Goal: Information Seeking & Learning: Find contact information

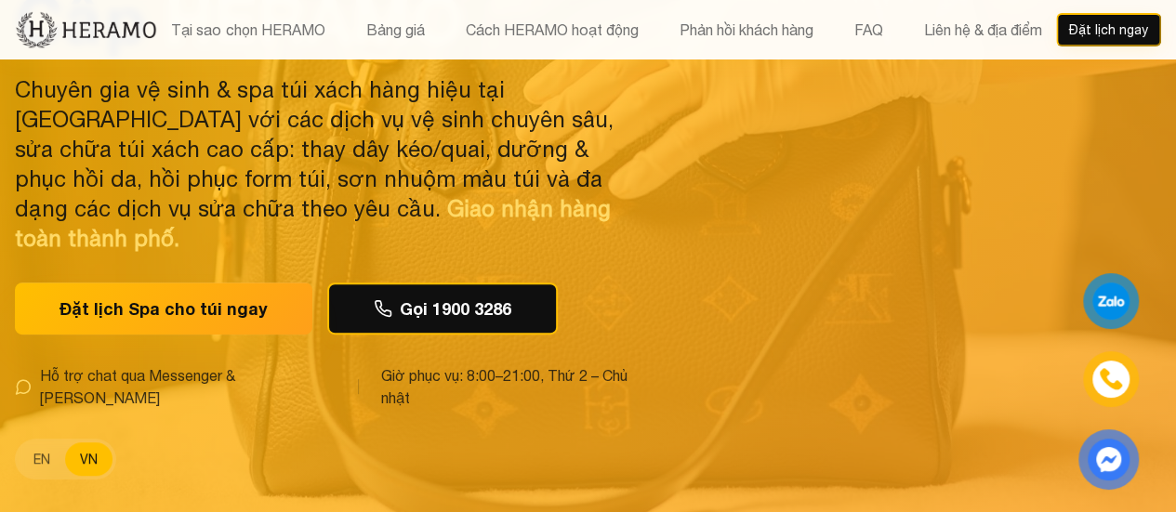
scroll to position [186, 0]
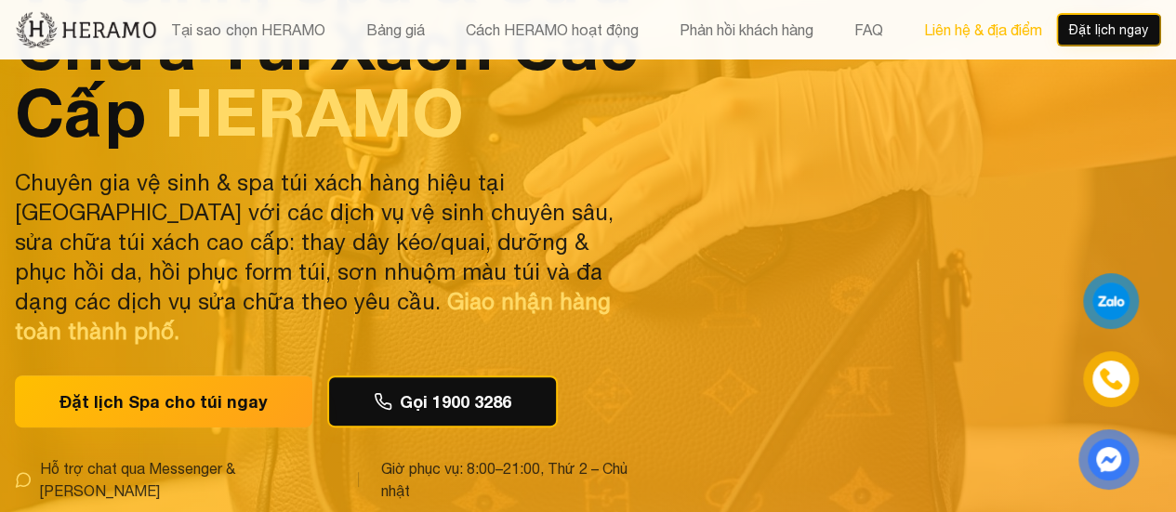
click at [1003, 22] on button "Liên hệ & địa điểm" at bounding box center [981, 30] width 129 height 24
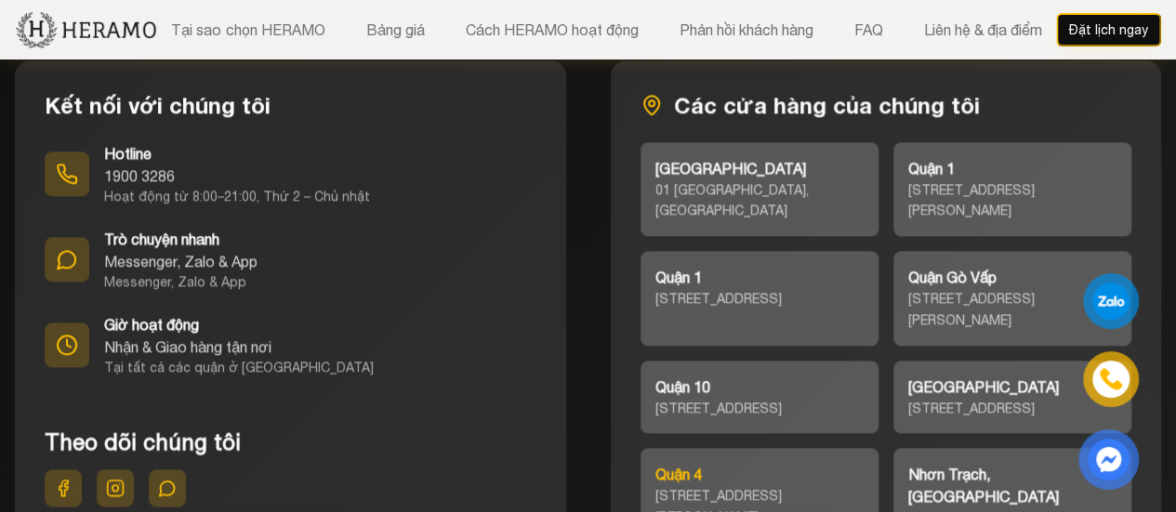
scroll to position [8398, 0]
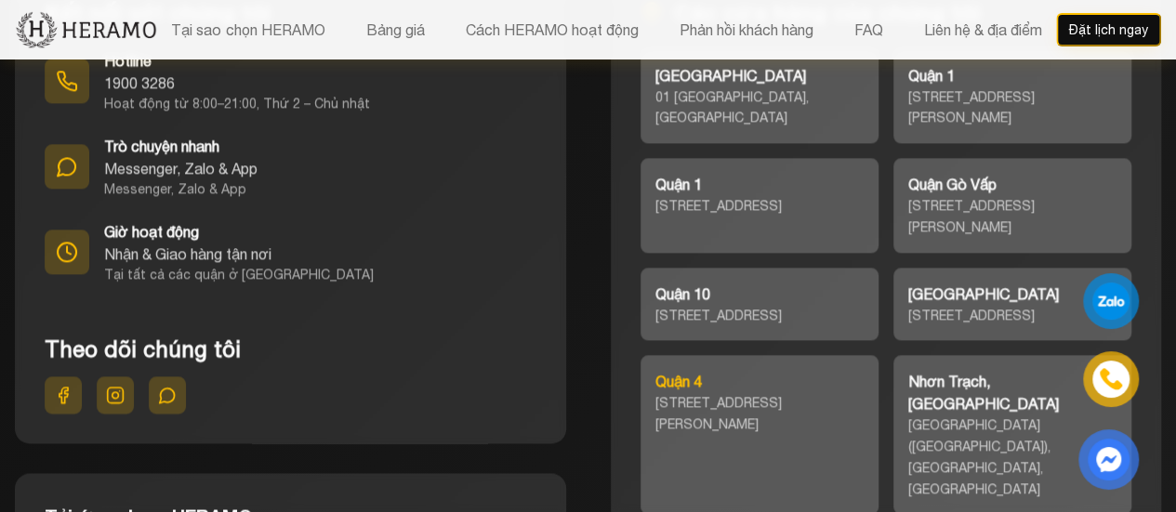
click at [710, 392] on div "[STREET_ADDRESS][PERSON_NAME]" at bounding box center [759, 413] width 208 height 43
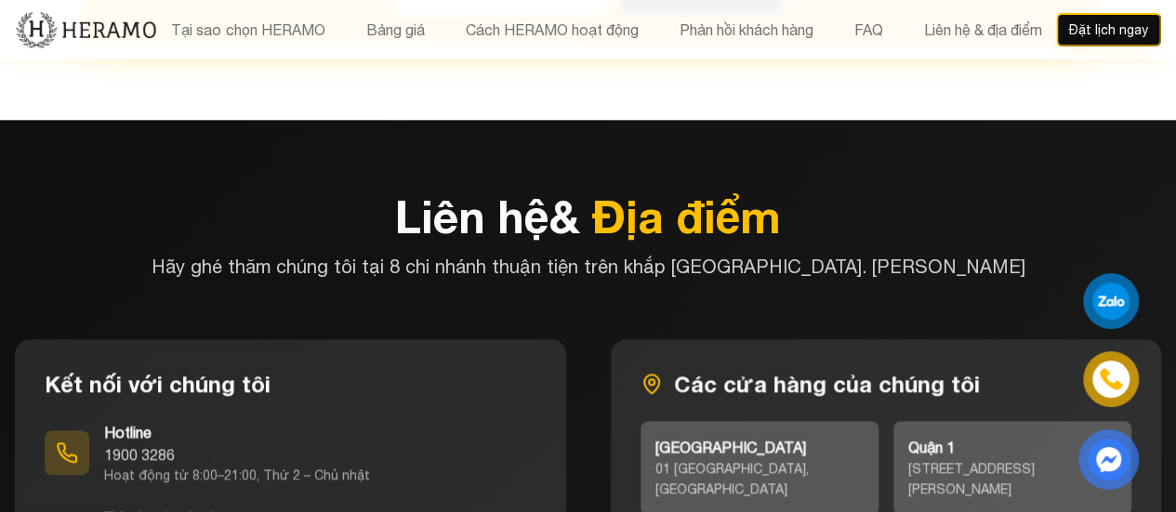
scroll to position [8119, 0]
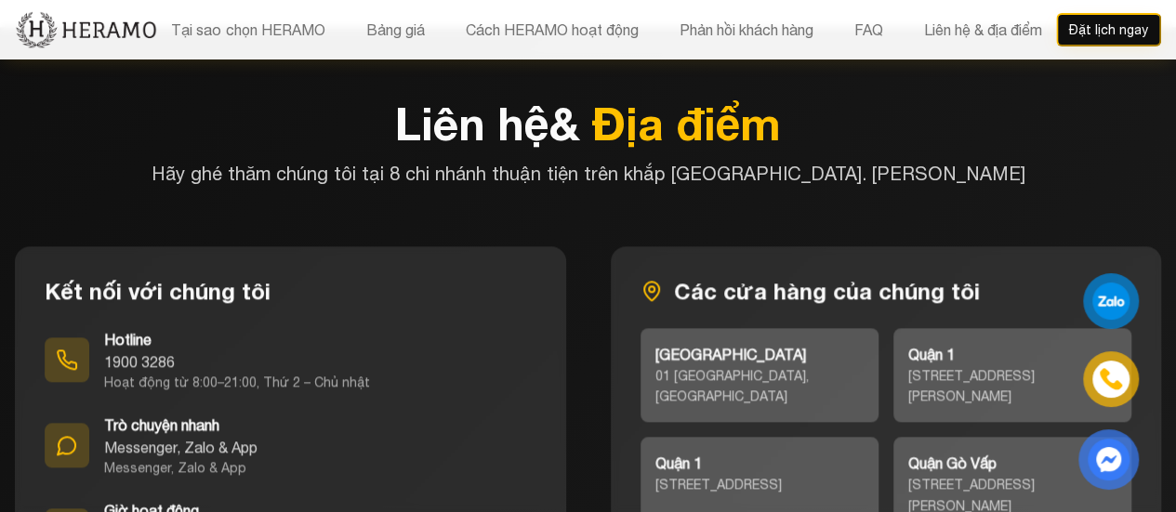
click at [72, 434] on icon at bounding box center [67, 445] width 22 height 22
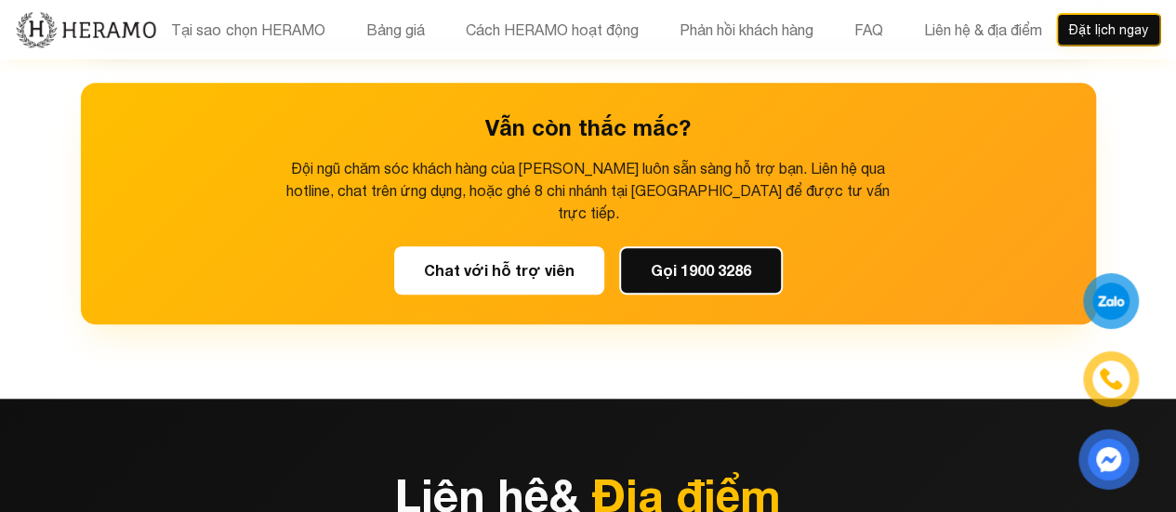
scroll to position [7654, 0]
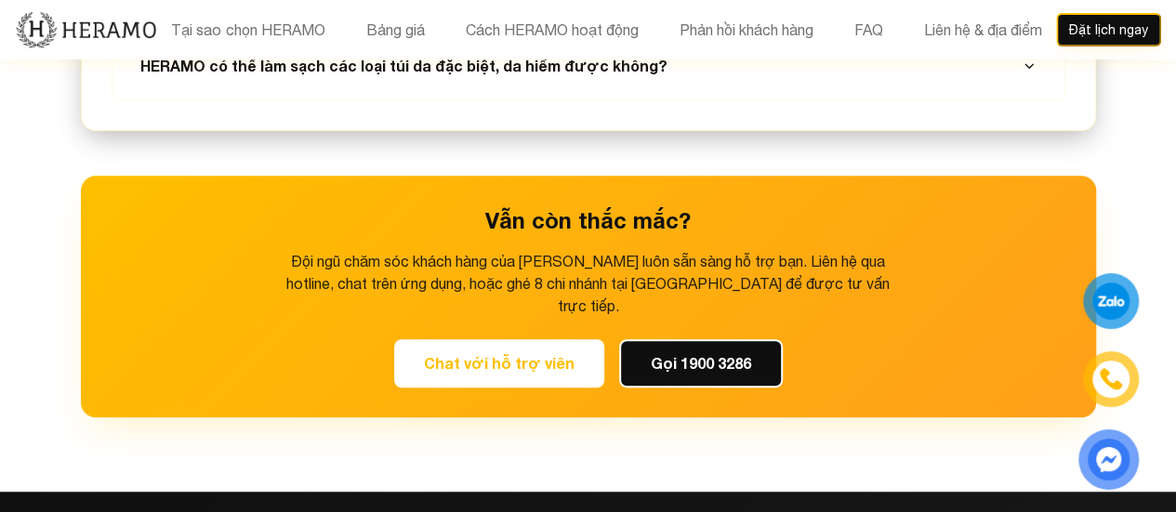
click at [472, 339] on button "Chat với hỗ trợ viên" at bounding box center [499, 363] width 210 height 48
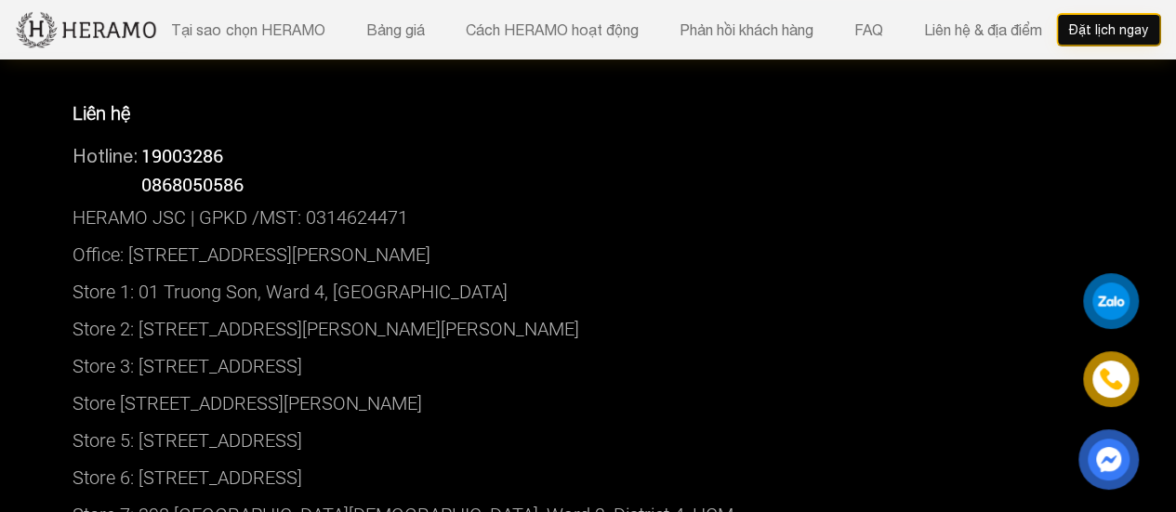
scroll to position [9699, 0]
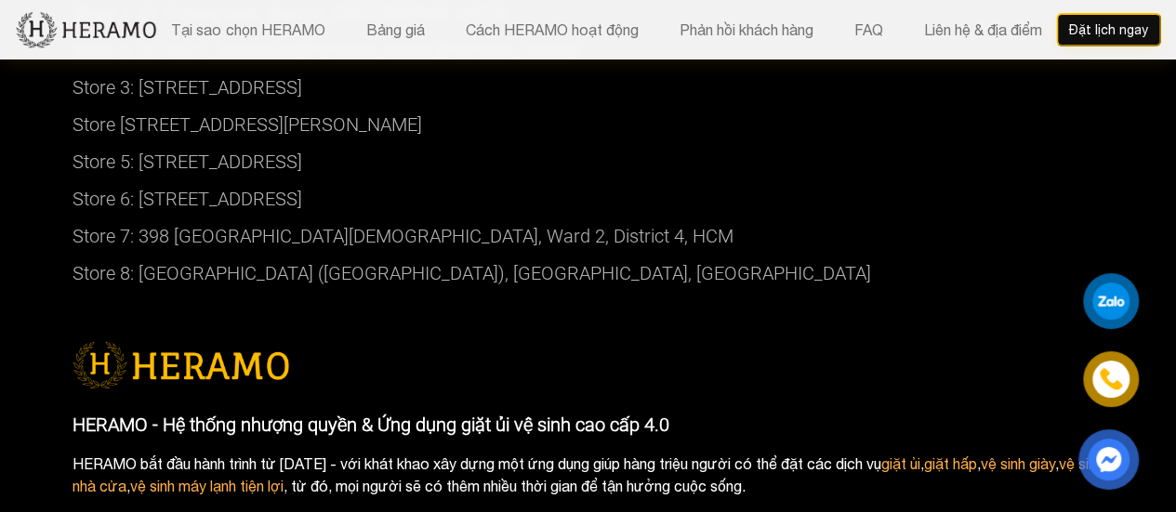
scroll to position [7933, 0]
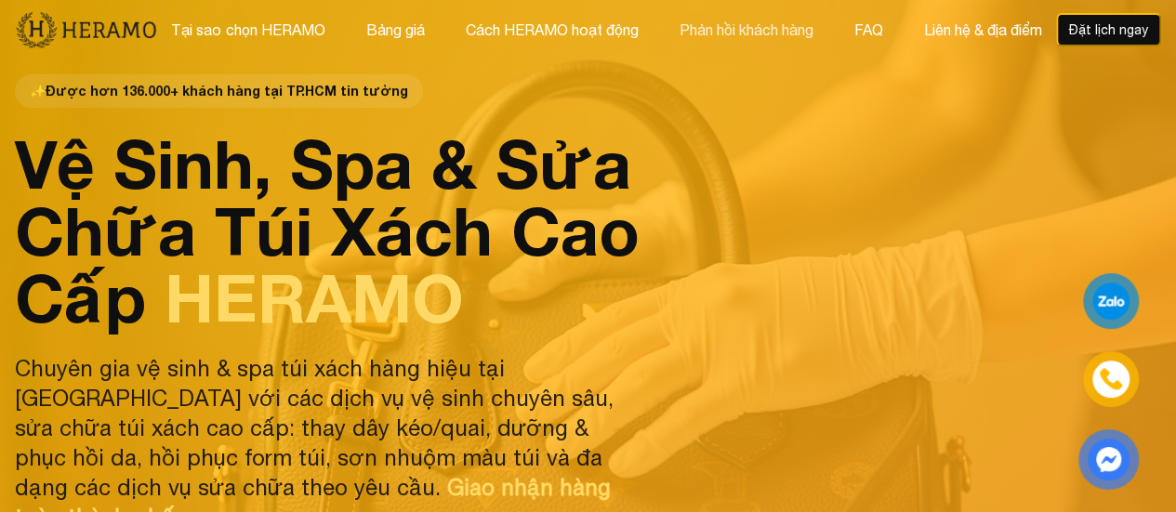
click at [721, 27] on button "Phản hồi khách hàng" at bounding box center [745, 30] width 145 height 24
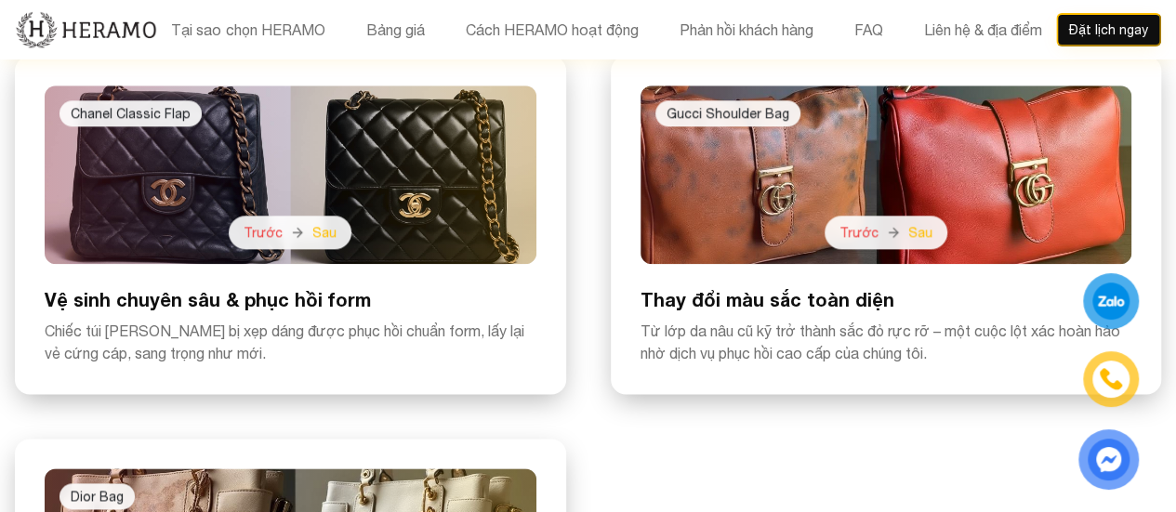
scroll to position [4409, 0]
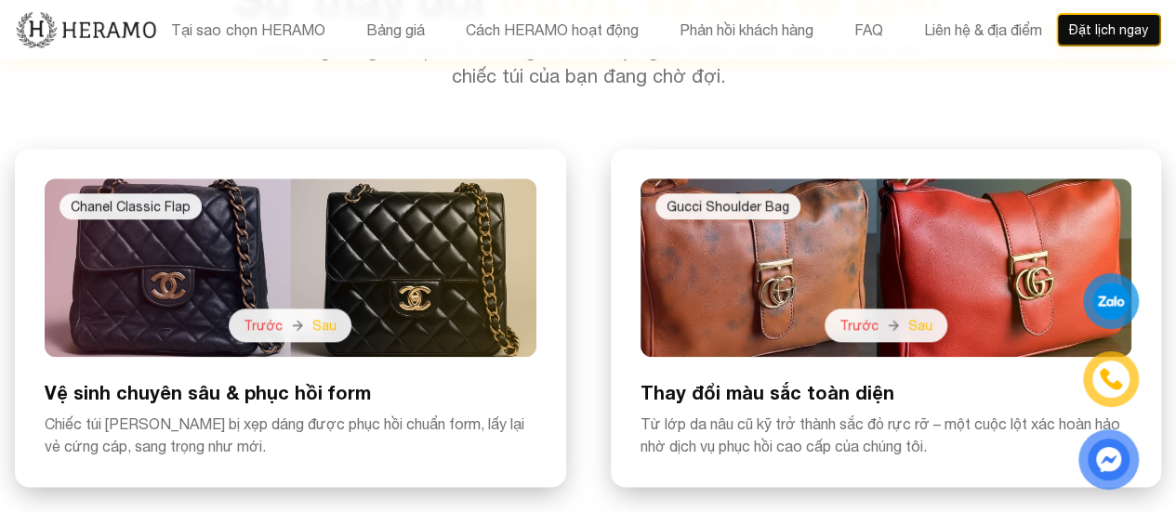
scroll to position [5618, 0]
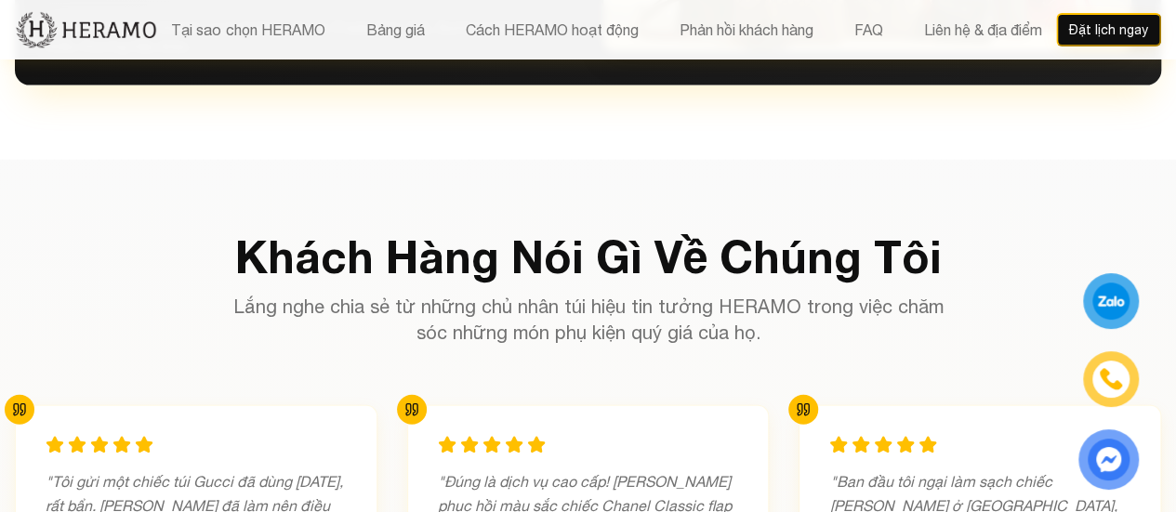
scroll to position [4409, 0]
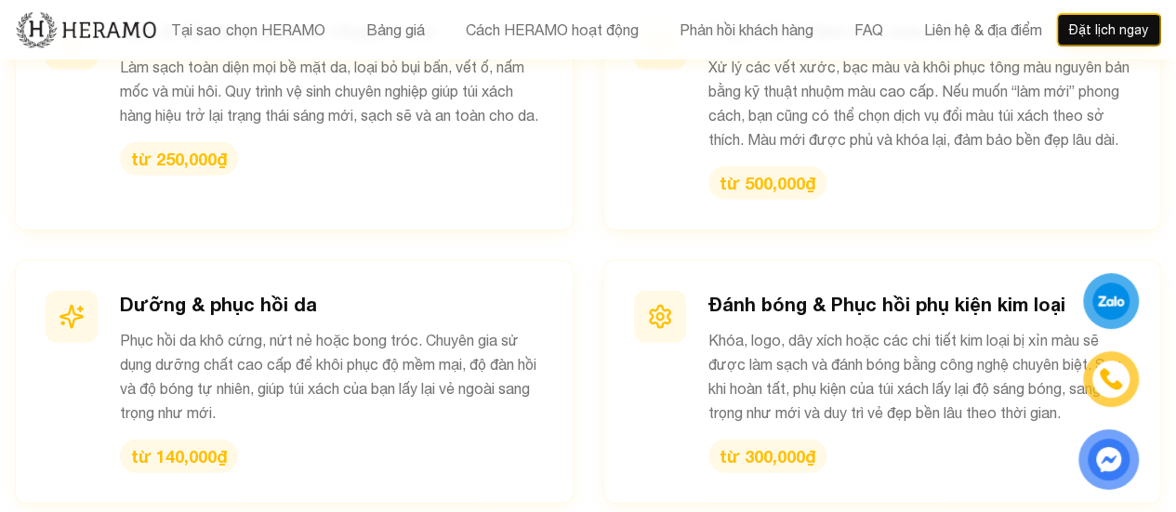
scroll to position [1714, 0]
